Goal: Task Accomplishment & Management: Complete application form

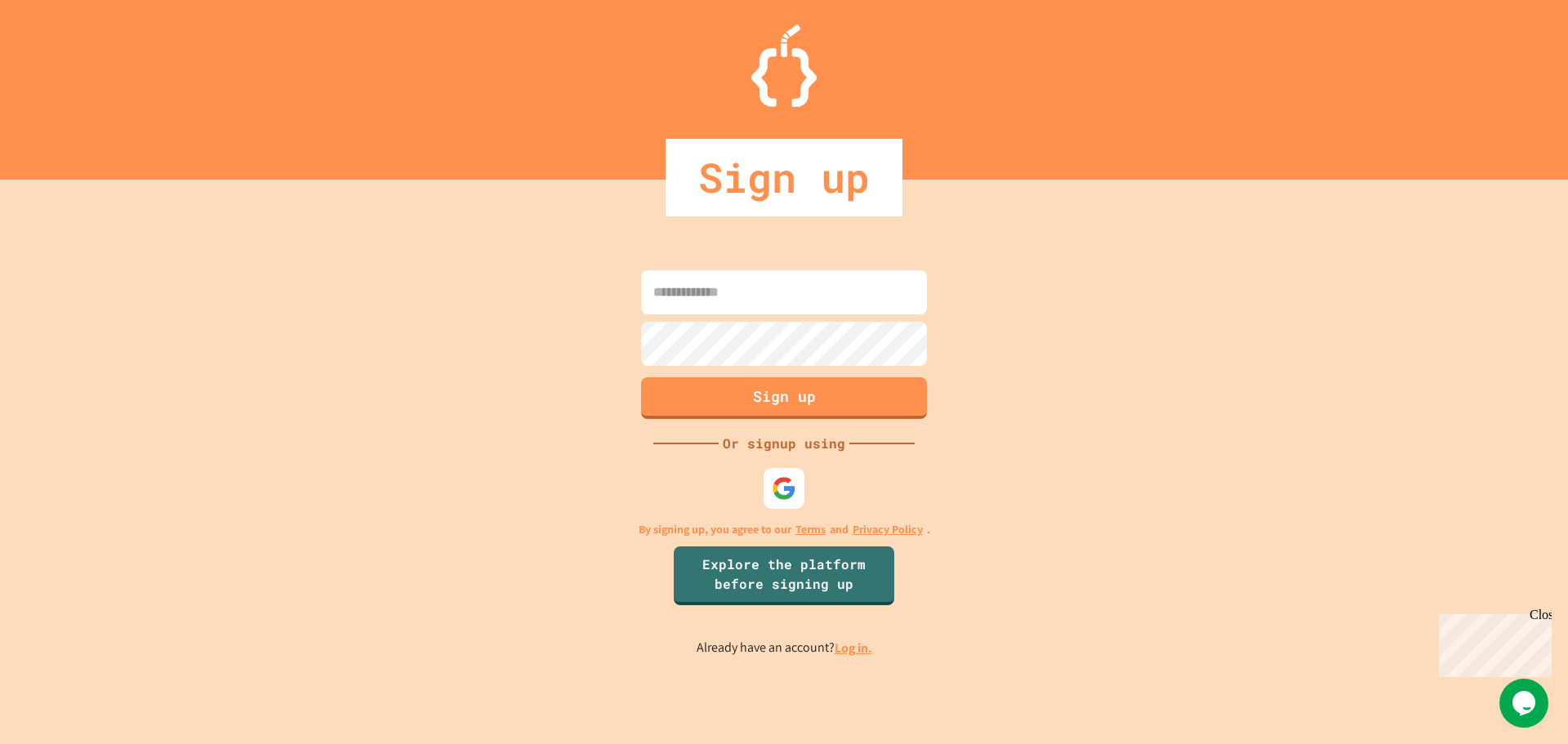
click at [889, 299] on input at bounding box center [784, 292] width 285 height 45
click at [780, 493] on img at bounding box center [784, 487] width 27 height 27
click at [805, 292] on input at bounding box center [784, 292] width 285 height 45
click at [787, 483] on img at bounding box center [784, 487] width 27 height 27
click at [801, 300] on input at bounding box center [784, 292] width 285 height 45
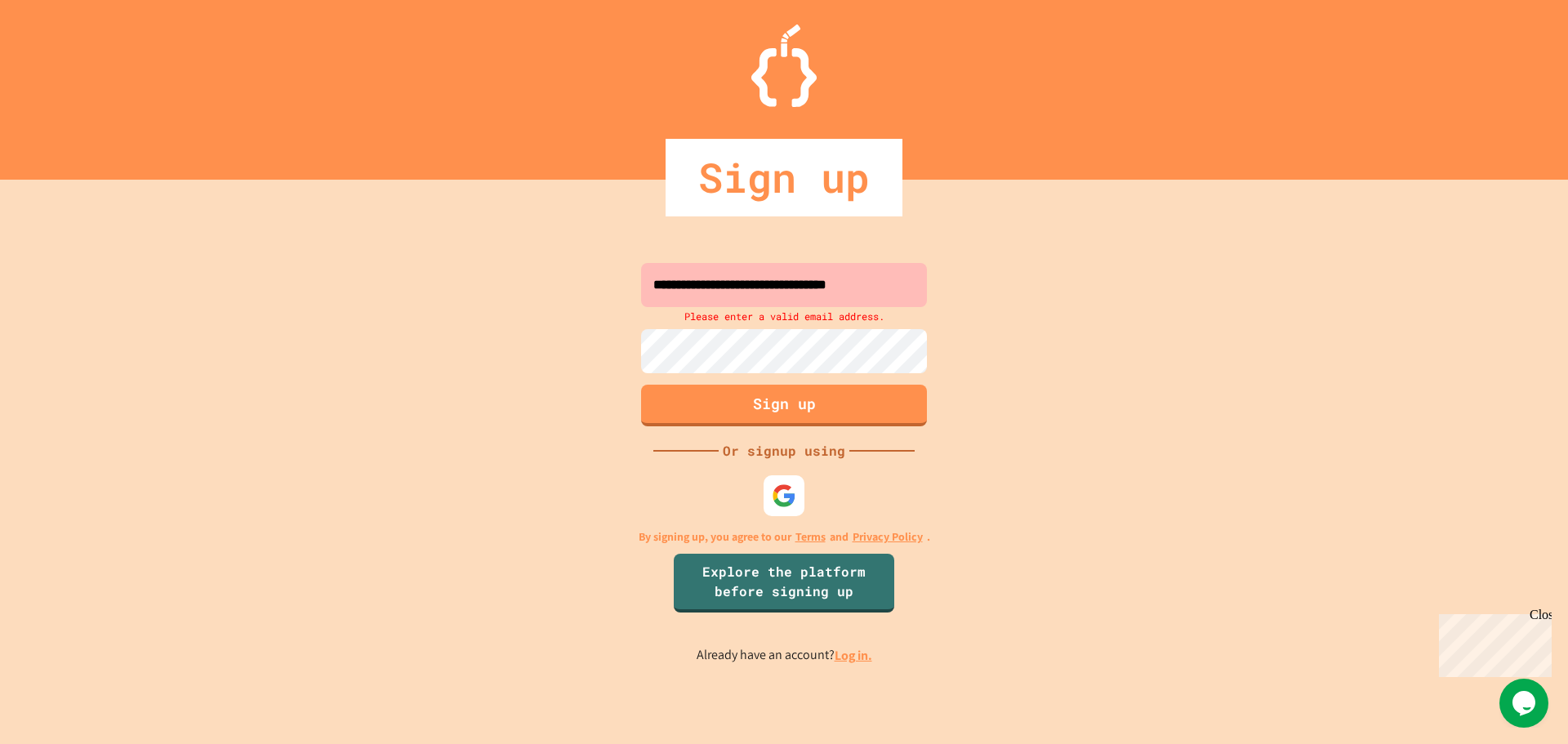
scroll to position [0, 13]
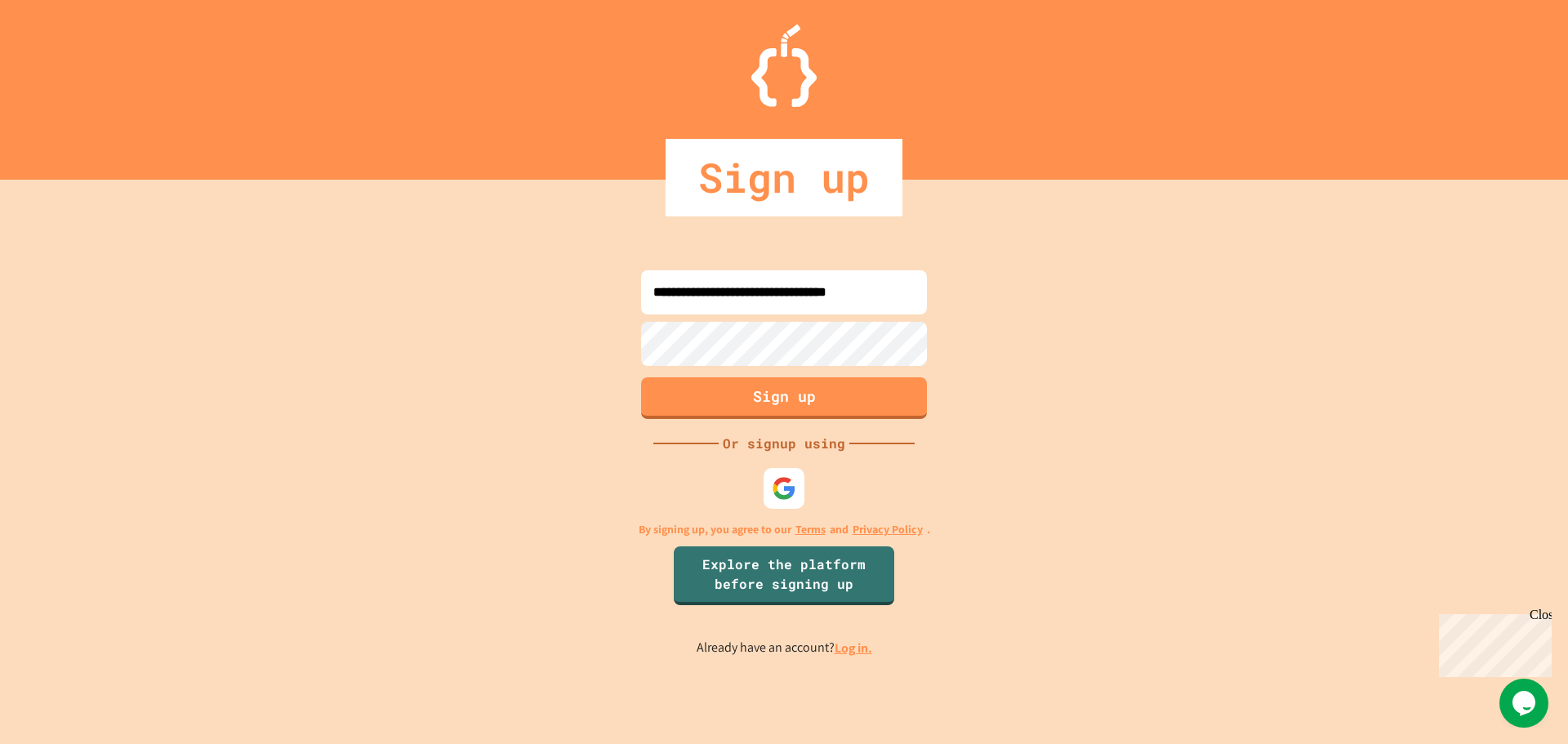
type input "**********"
click at [750, 380] on button "Sign up" at bounding box center [784, 395] width 291 height 43
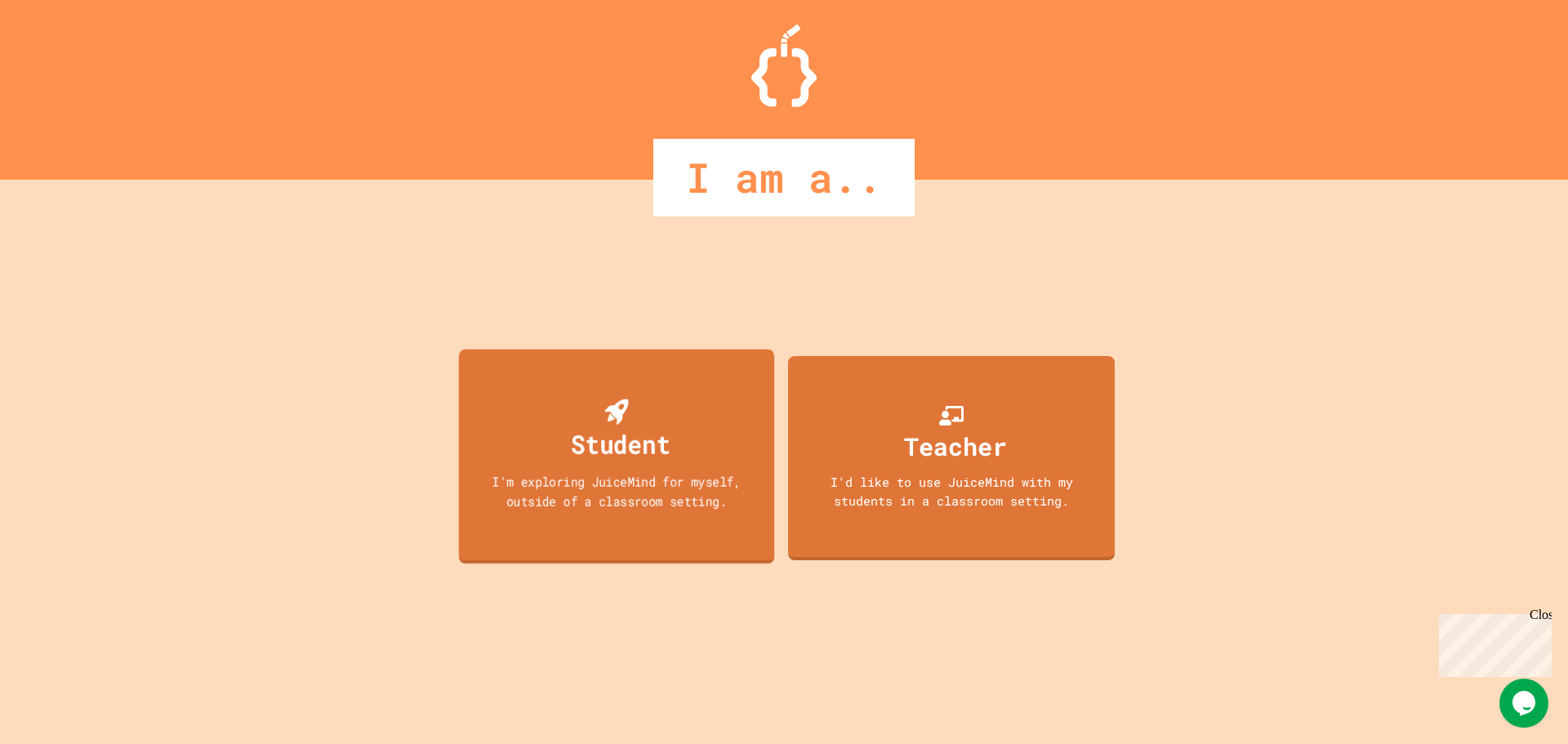
click at [679, 401] on div "Student I'm exploring JuiceMind for myself, outside of a classroom setting." at bounding box center [616, 456] width 315 height 215
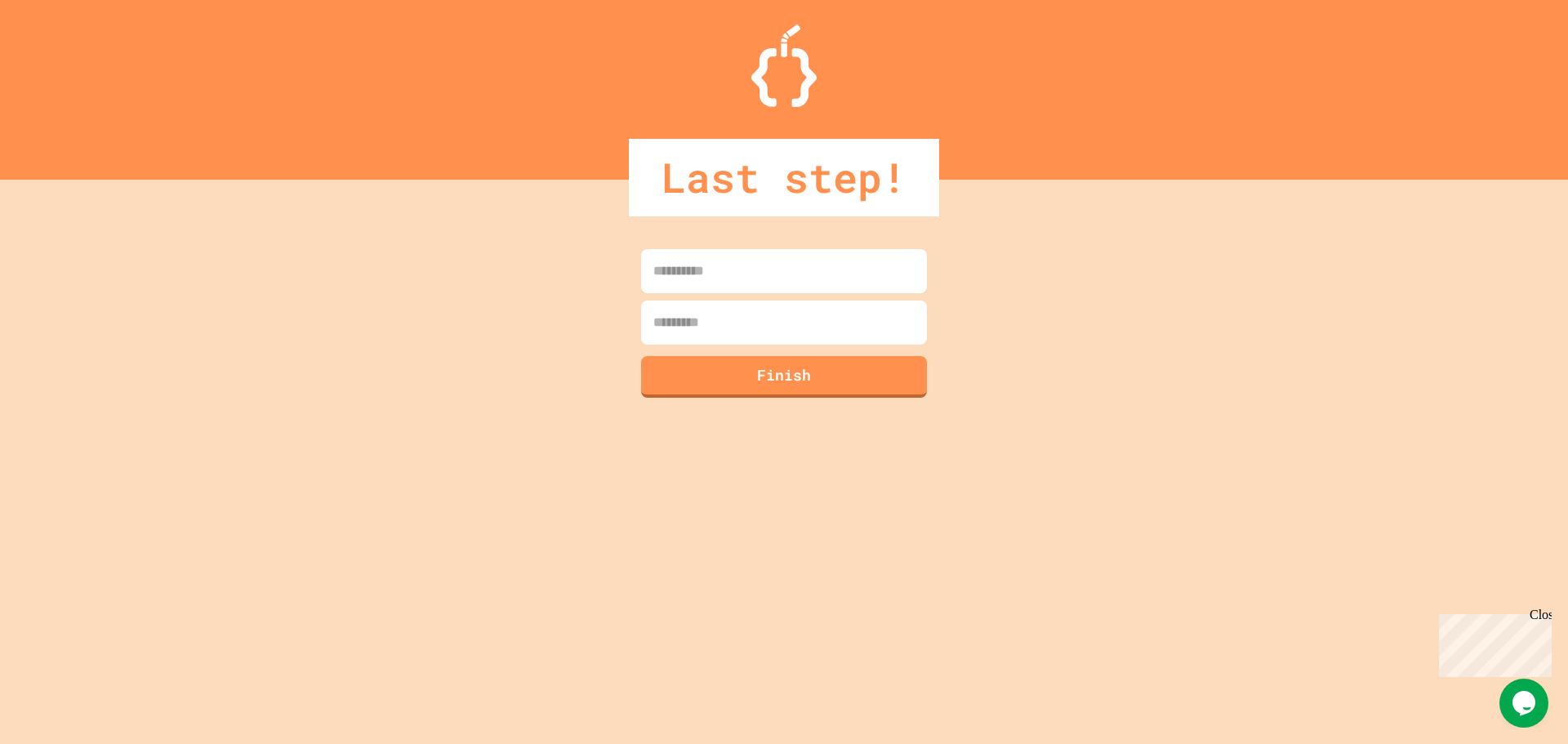
click at [740, 267] on input at bounding box center [784, 270] width 285 height 45
type input "******"
click at [733, 375] on button "Finish" at bounding box center [784, 374] width 291 height 43
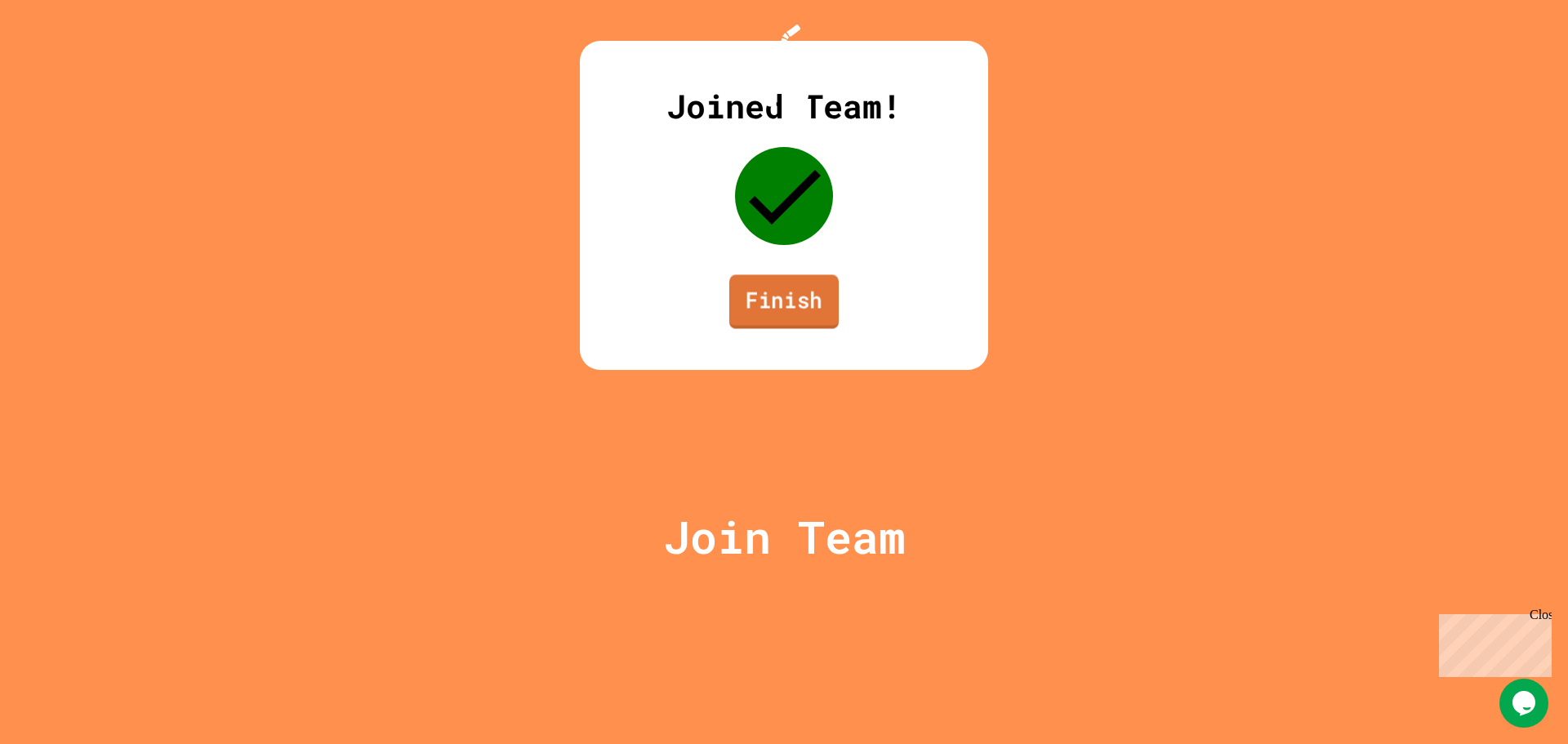
click at [789, 328] on link "Finish" at bounding box center [784, 301] width 109 height 53
